Goal: Information Seeking & Learning: Learn about a topic

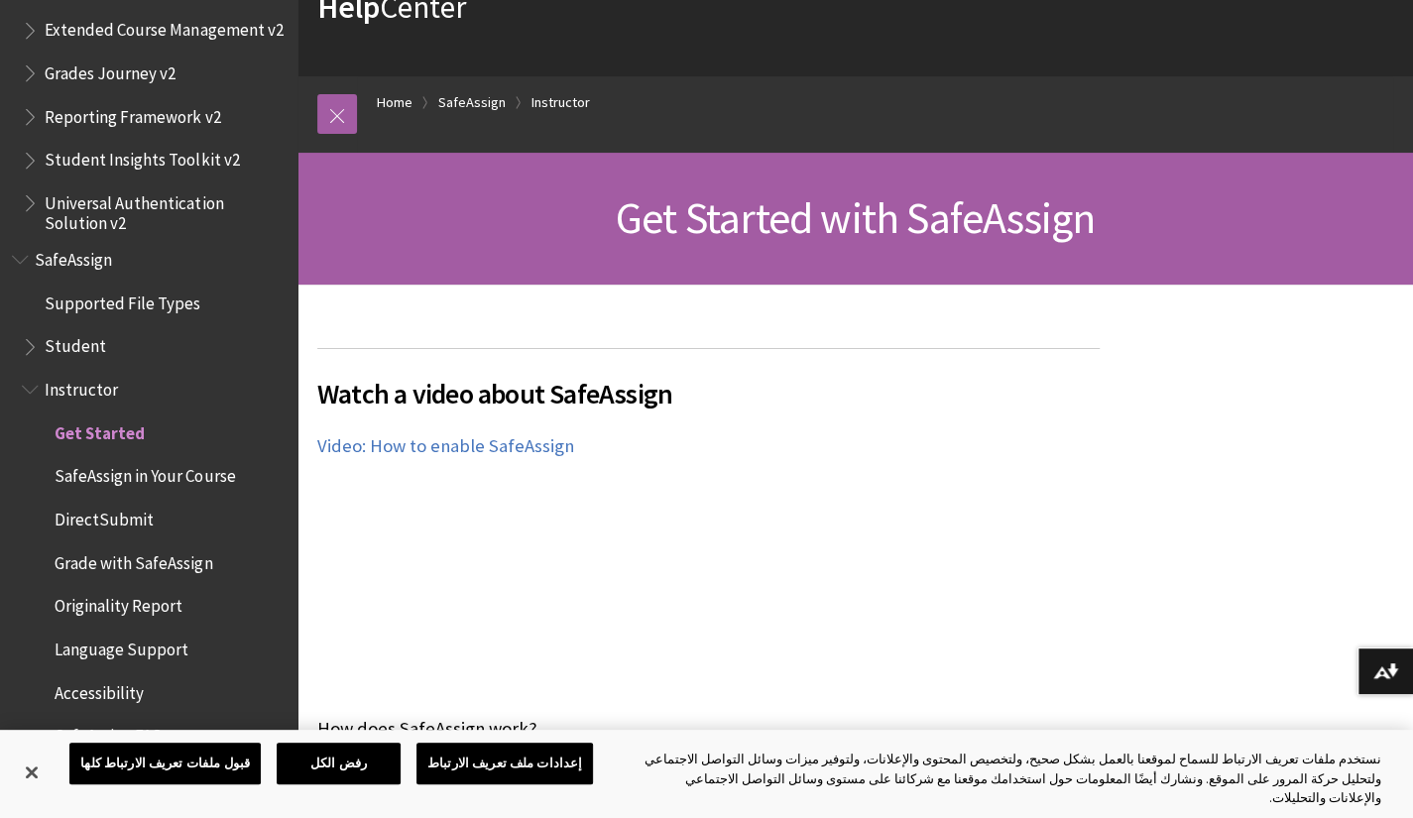
scroll to position [131, 0]
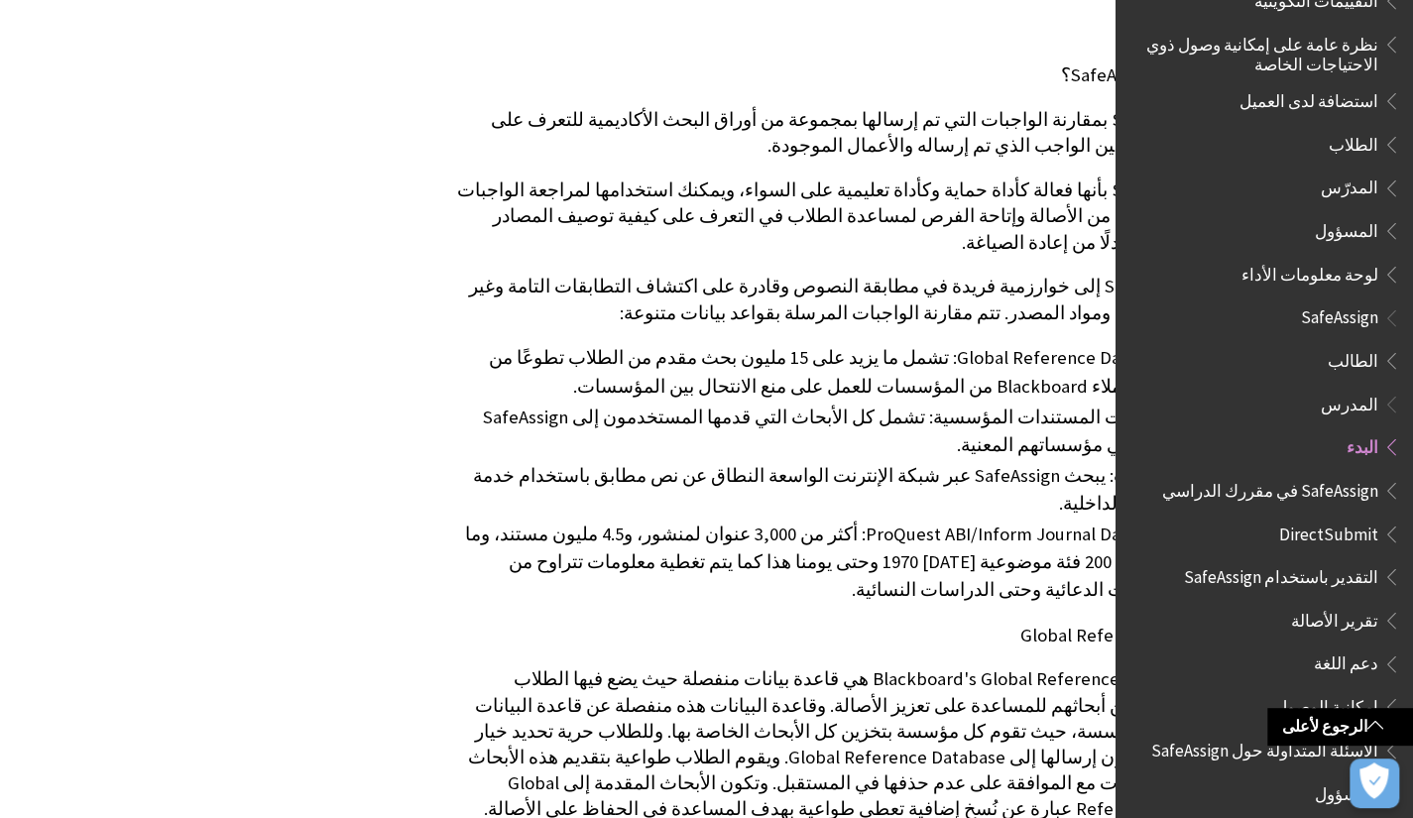
scroll to position [1024, -141]
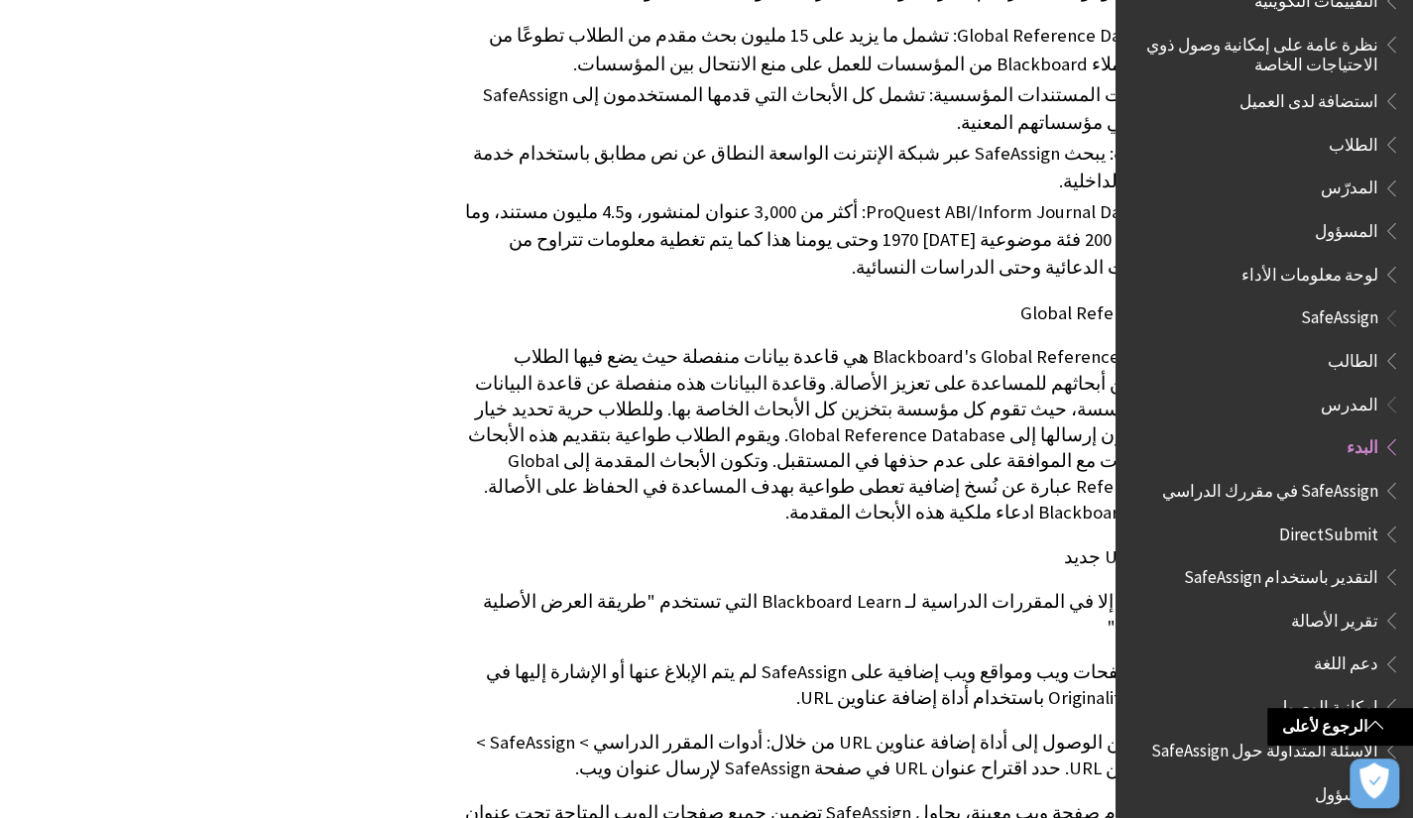
click at [1002, 198] on li "ProQuest ABI/Inform Journal Database: أكثر من 3,000 عنوان لمنشور، و4.5 مليون مس…" at bounding box center [814, 239] width 719 height 83
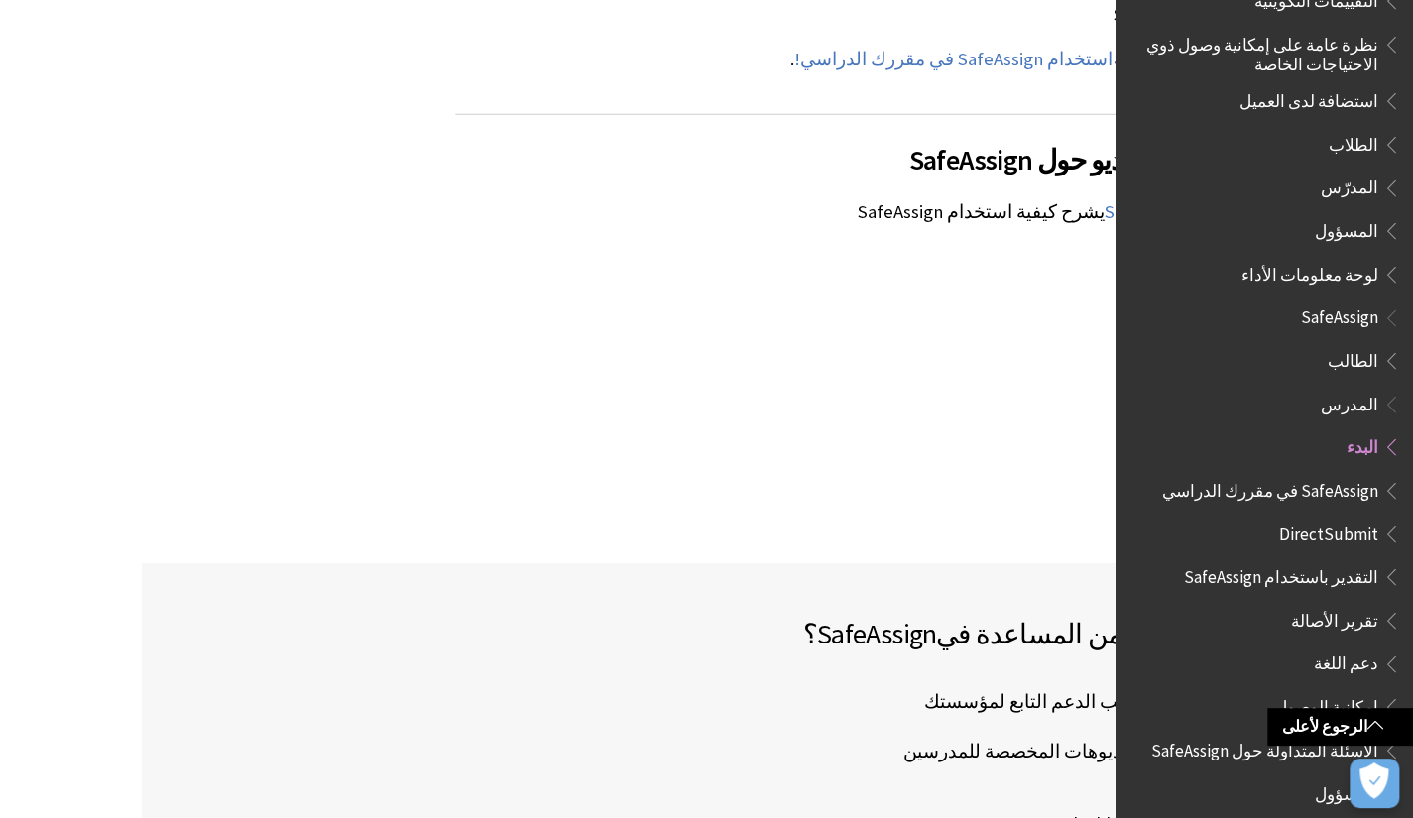
scroll to position [2554, -141]
click at [1025, 686] on span "اتصل بمكتب الدعم التابع لمؤسستك" at bounding box center [1069, 701] width 291 height 30
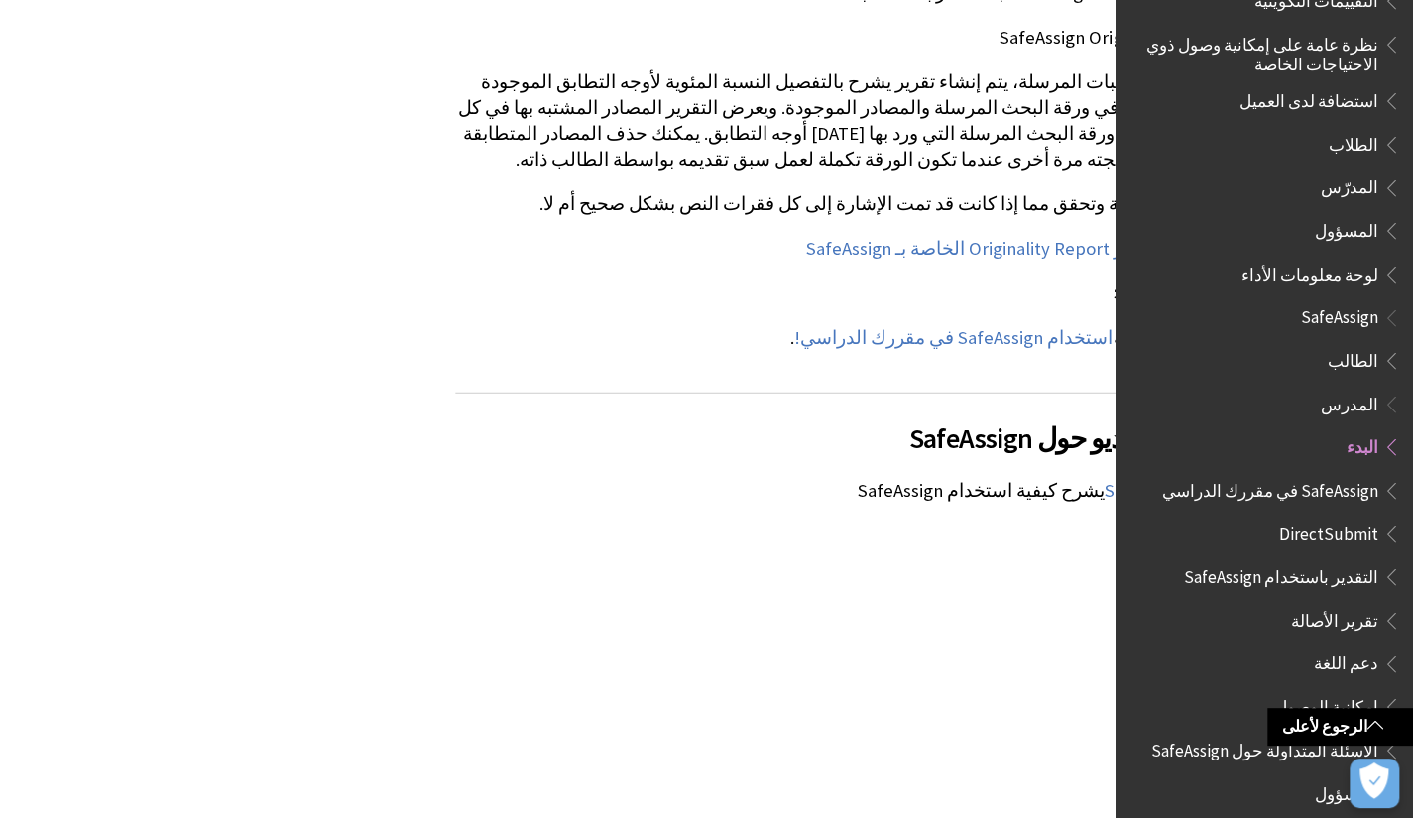
scroll to position [2282, -141]
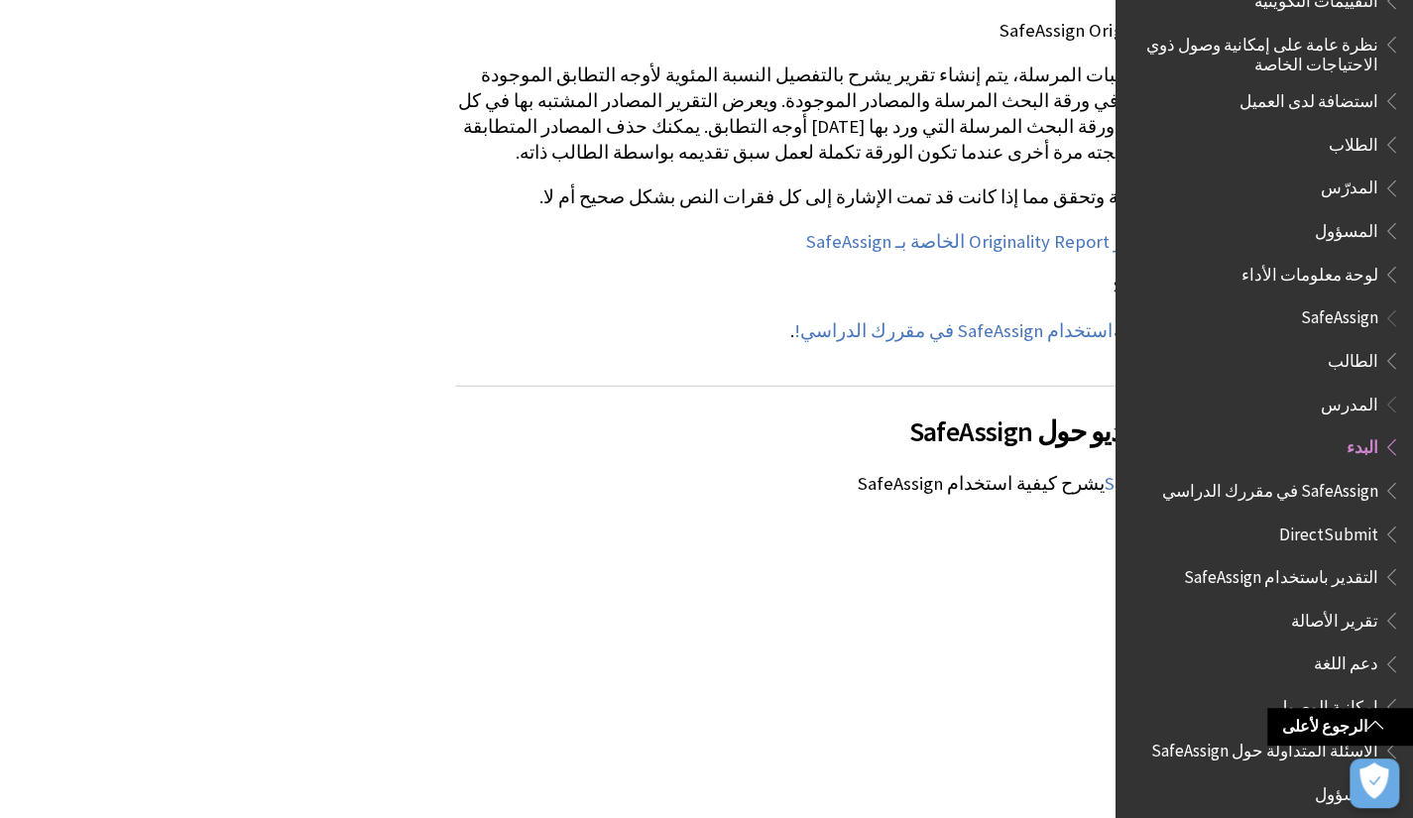
click at [1374, 344] on span "الطالب" at bounding box center [1353, 357] width 51 height 27
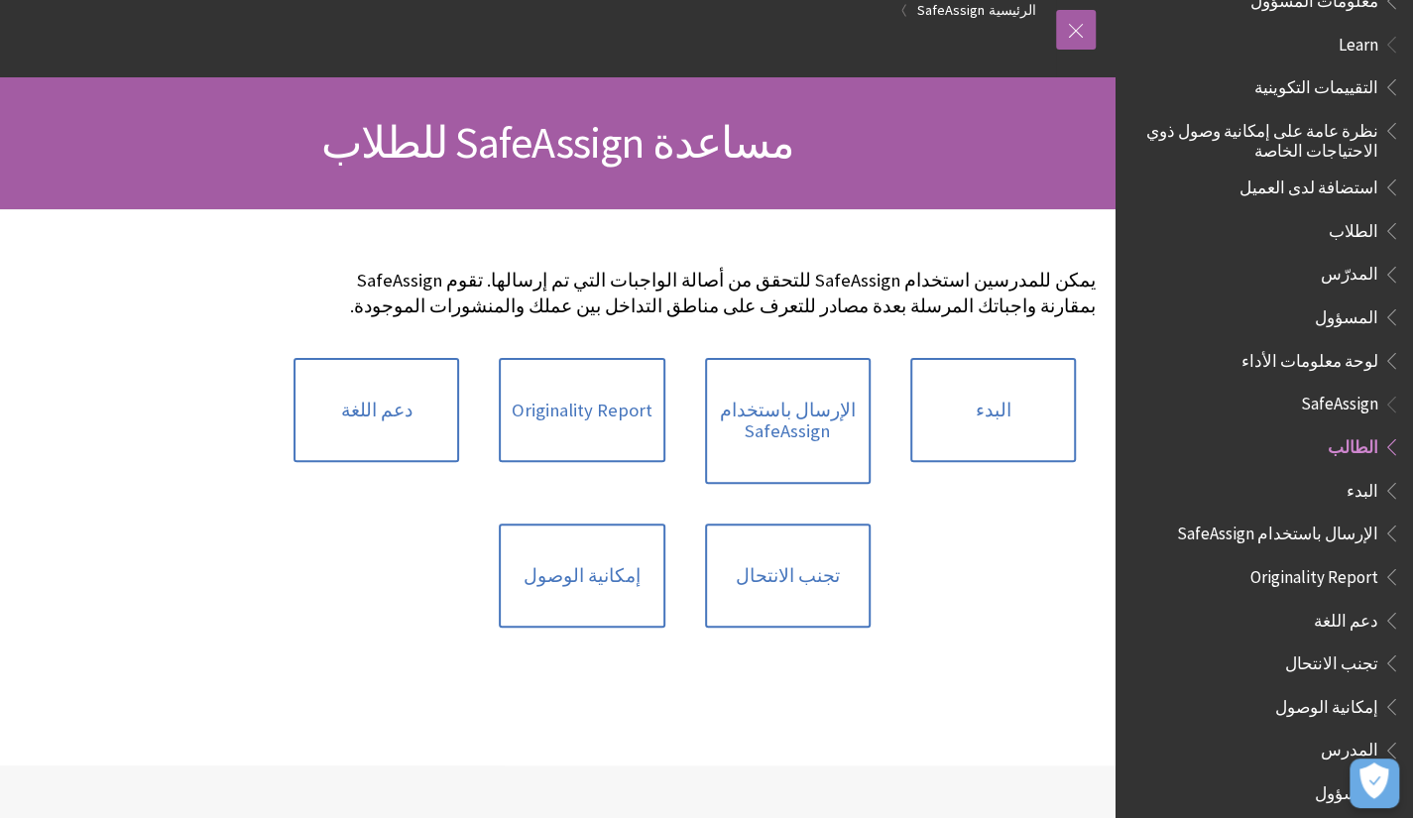
scroll to position [125, 0]
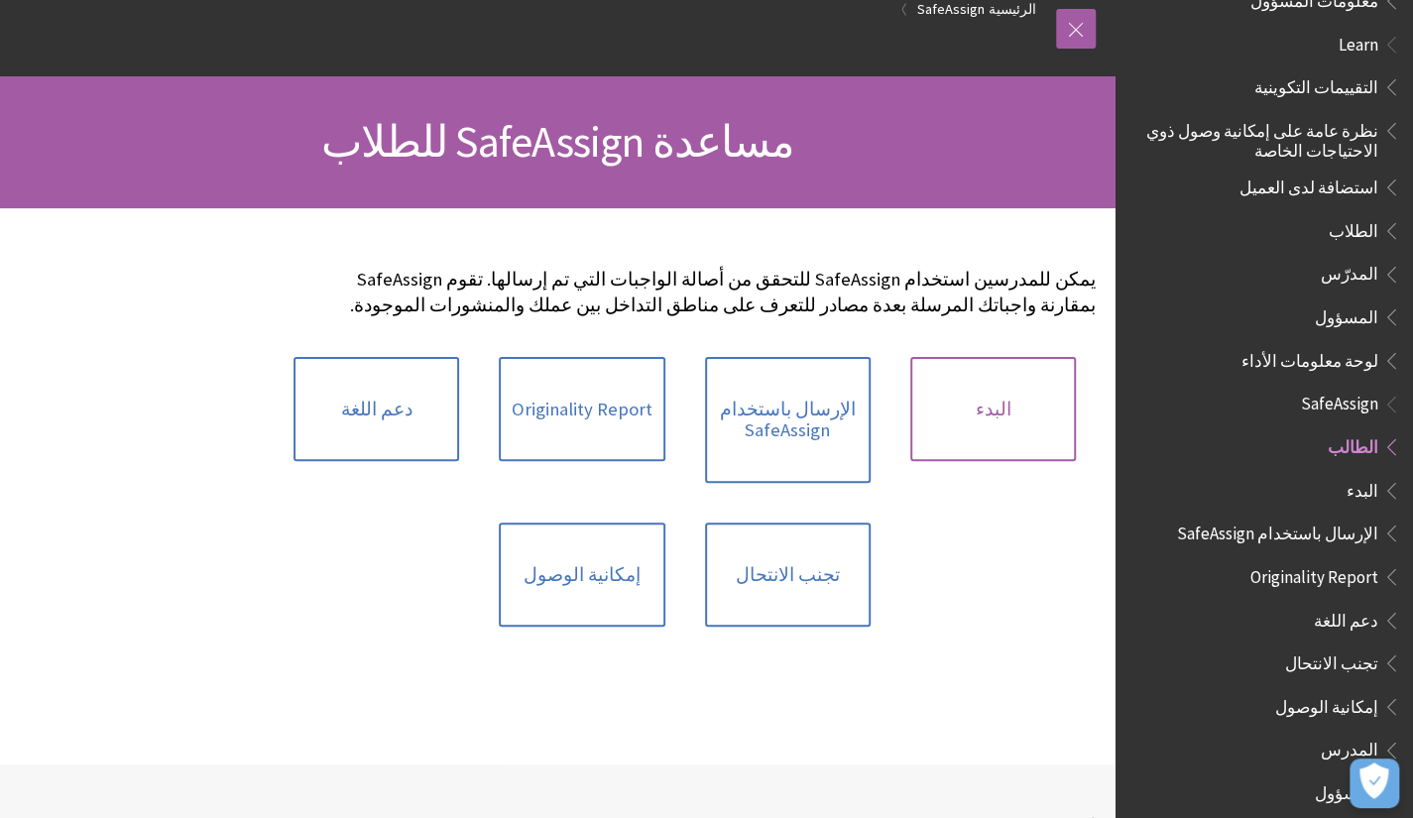
click at [952, 400] on link "البدء" at bounding box center [993, 409] width 166 height 105
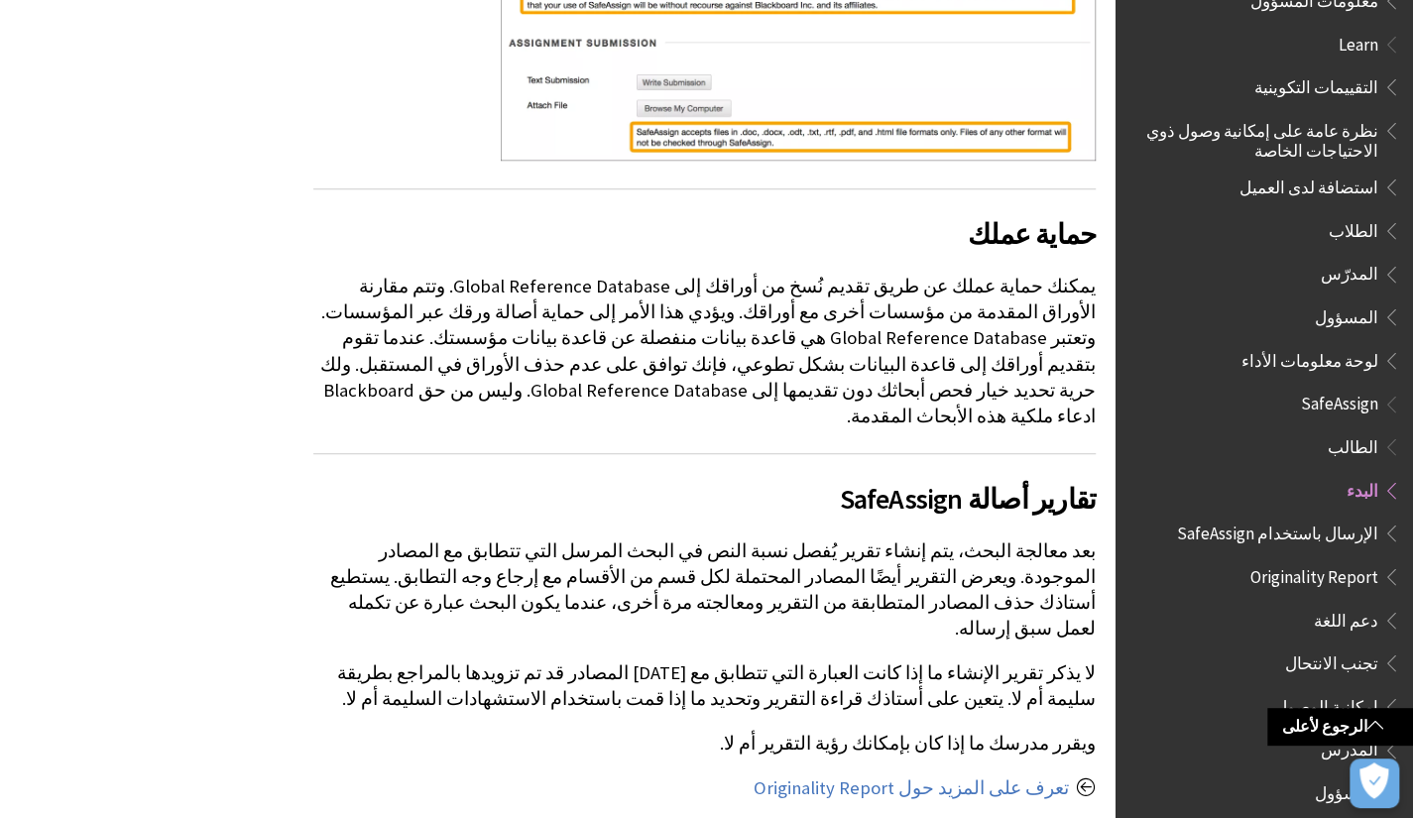
scroll to position [1006, 0]
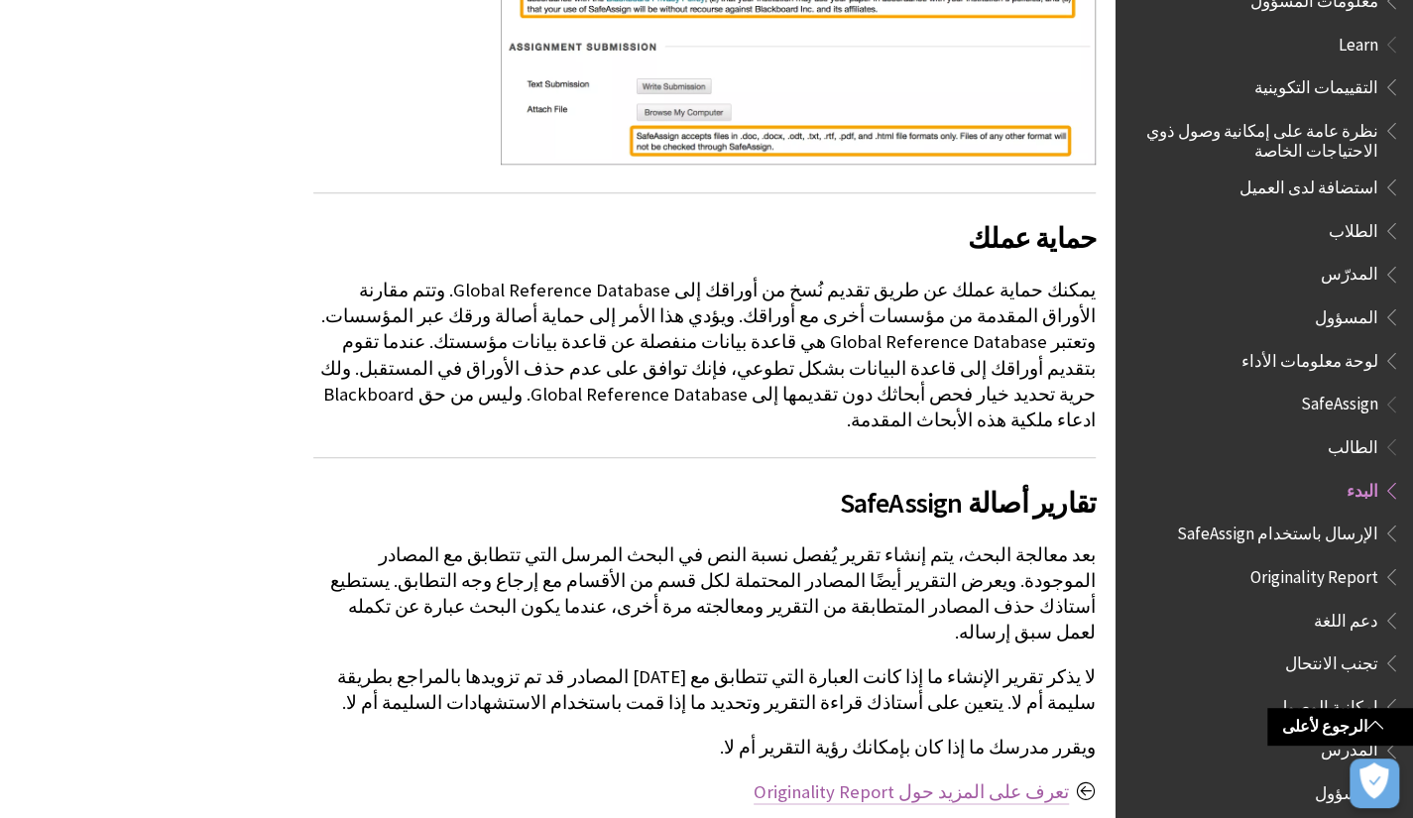
click at [880, 780] on link "تعرف على المزيد حول Originality Report" at bounding box center [911, 792] width 315 height 24
click at [1382, 394] on span "Book outline for Blackboard SafeAssign" at bounding box center [1388, 400] width 21 height 25
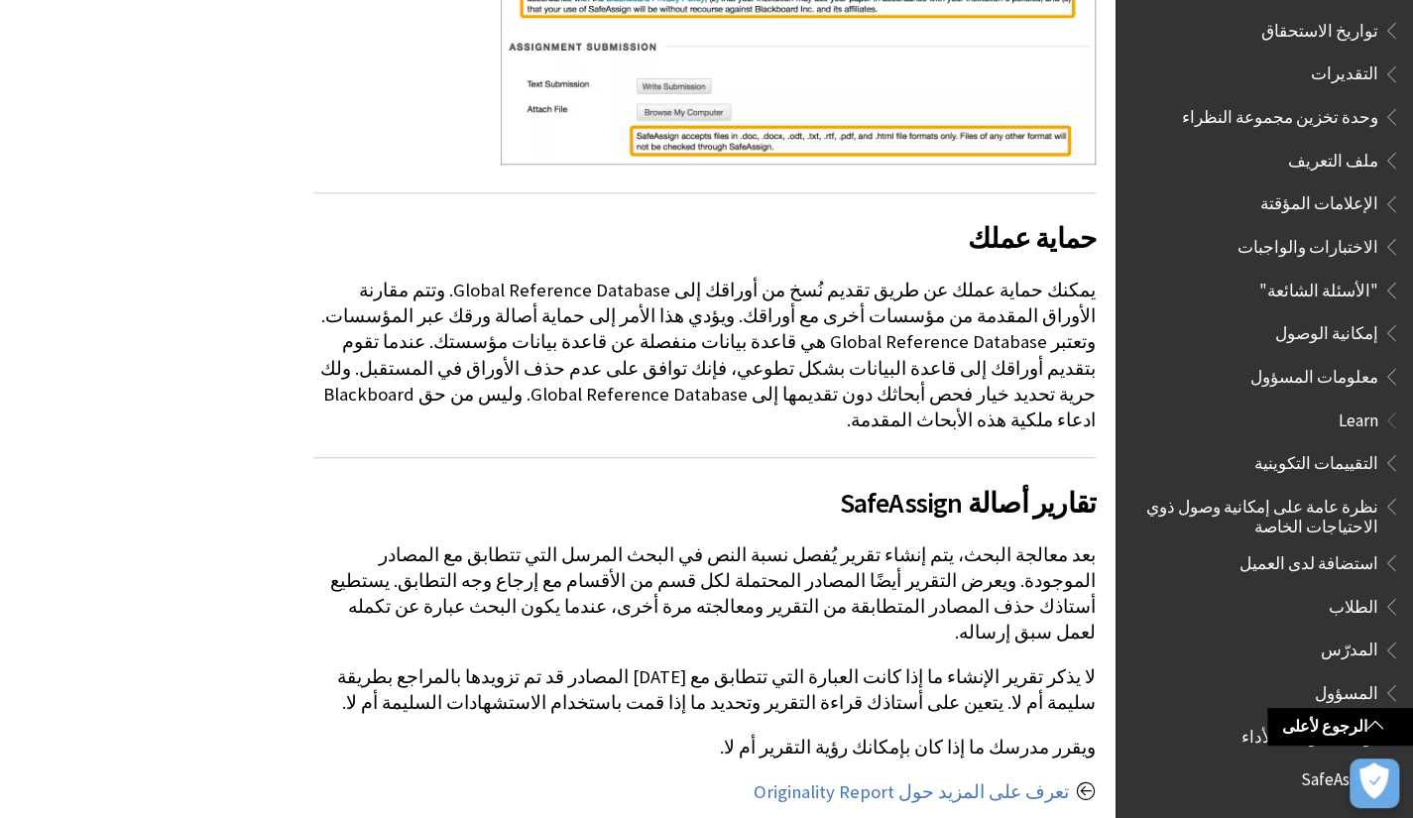
click at [1365, 300] on span ""الأسئلة الشائعة"" at bounding box center [1318, 287] width 119 height 27
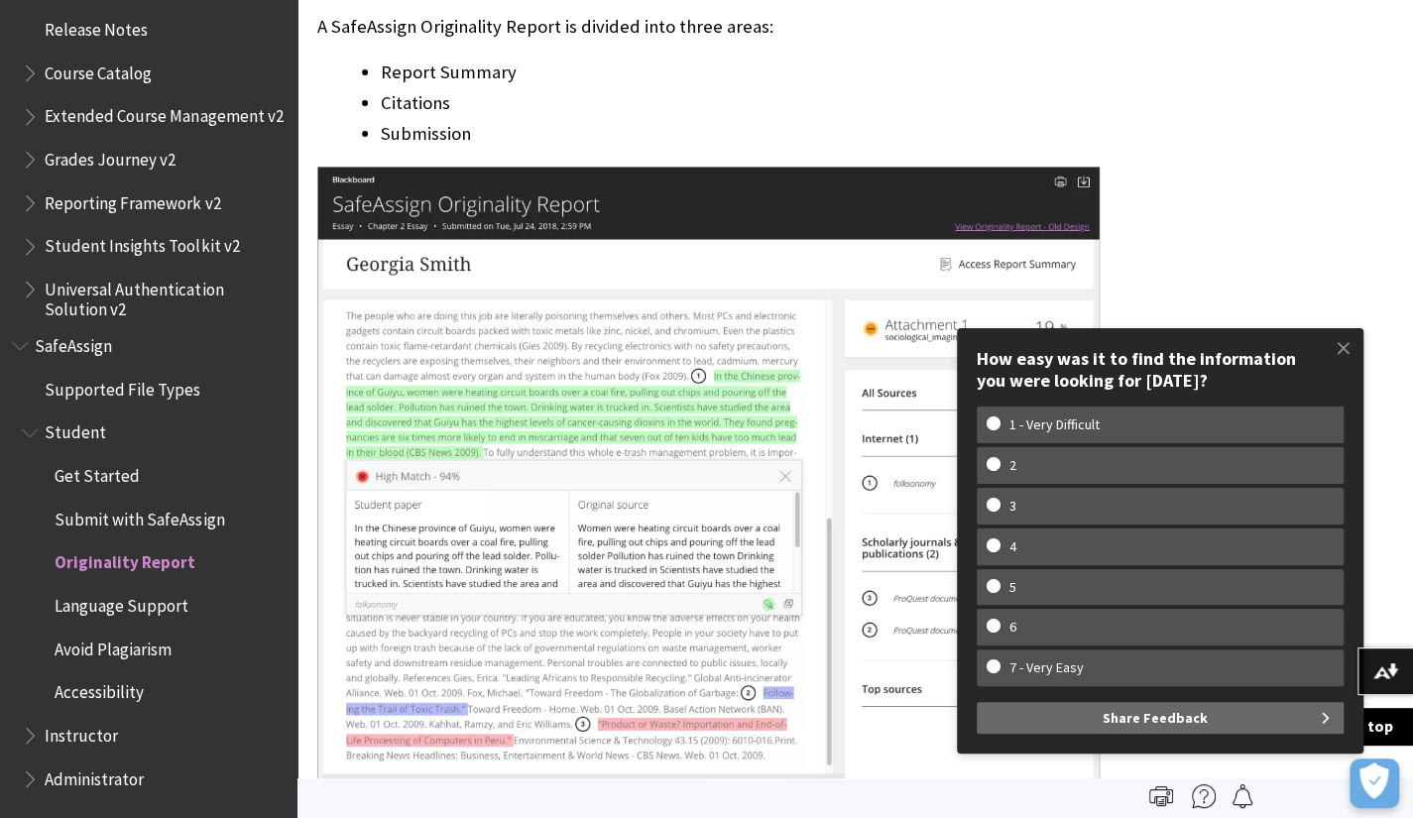
scroll to position [2955, 0]
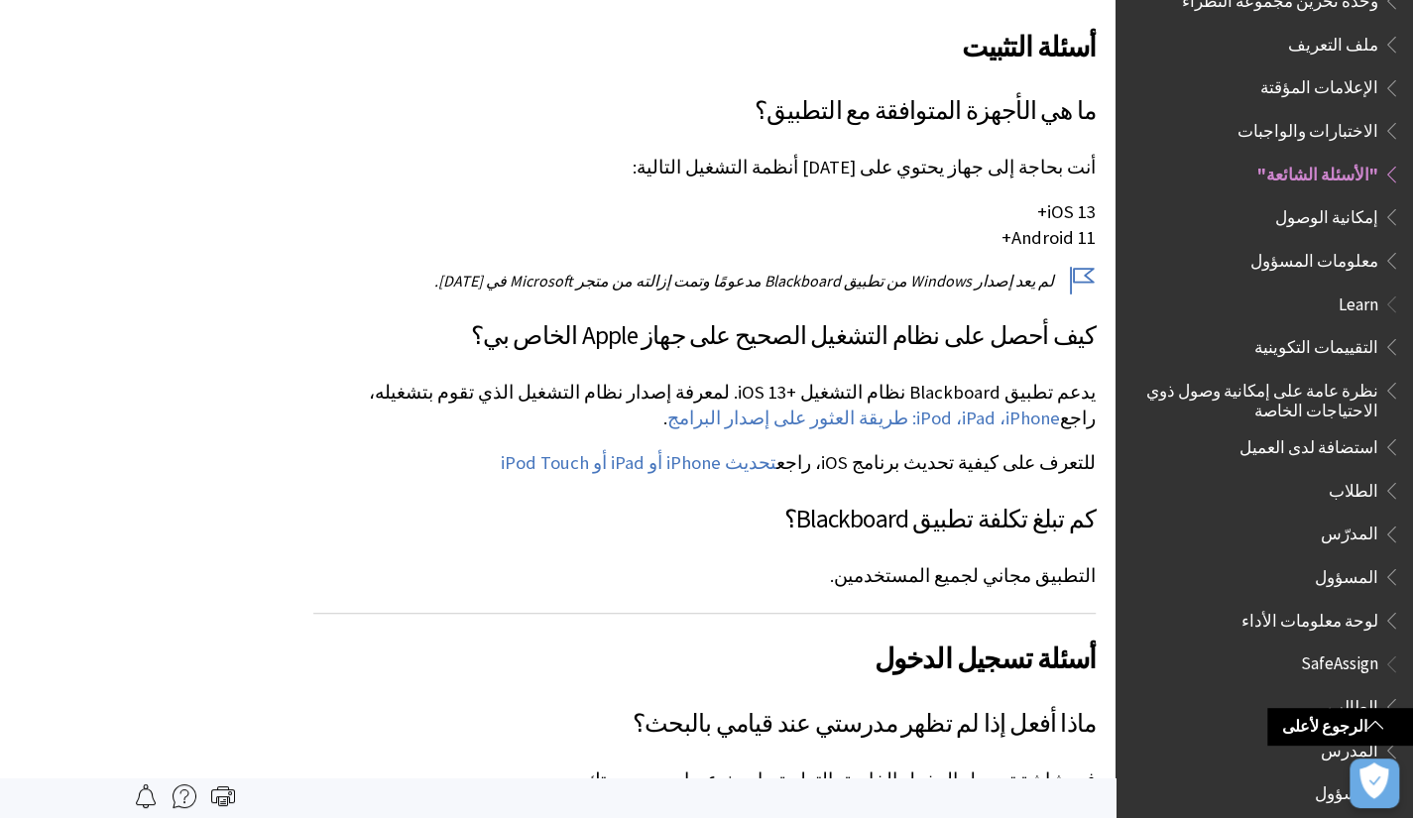
scroll to position [389, 0]
